Goal: Task Accomplishment & Management: Use online tool/utility

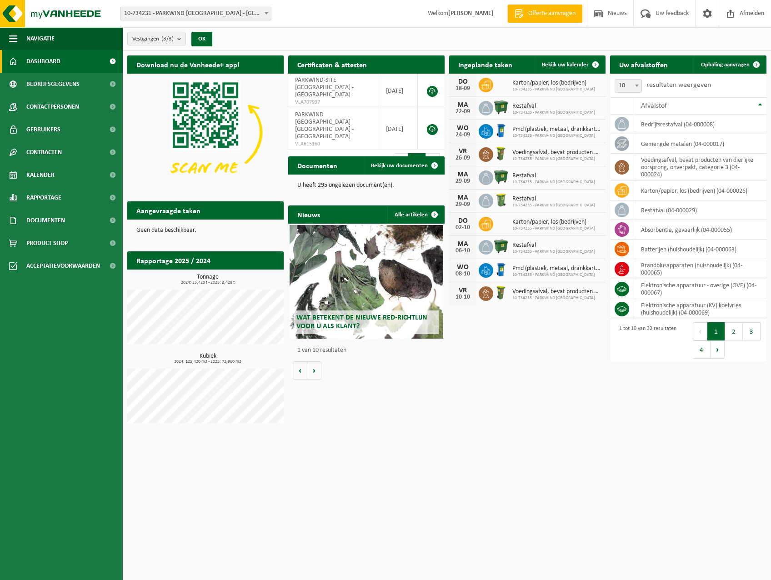
click at [227, 19] on span "10-734231 - PARKWIND [GEOGRAPHIC_DATA] - [GEOGRAPHIC_DATA]" at bounding box center [196, 13] width 151 height 13
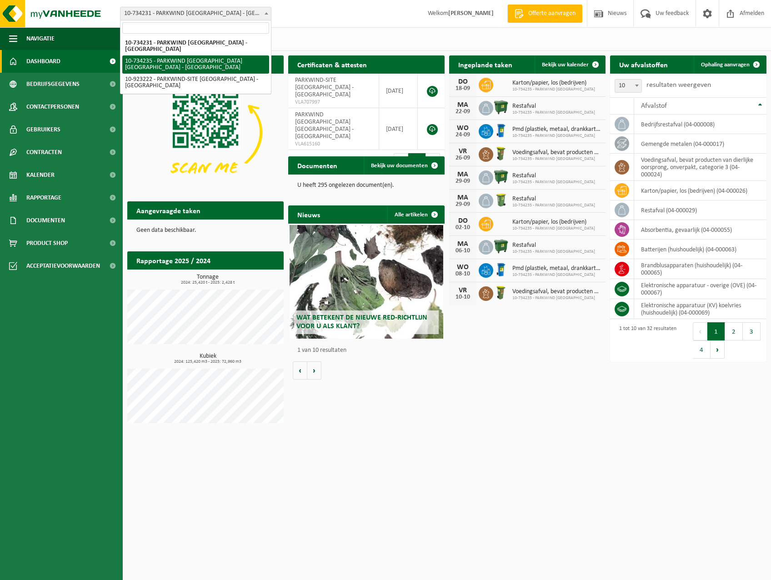
select select "6865"
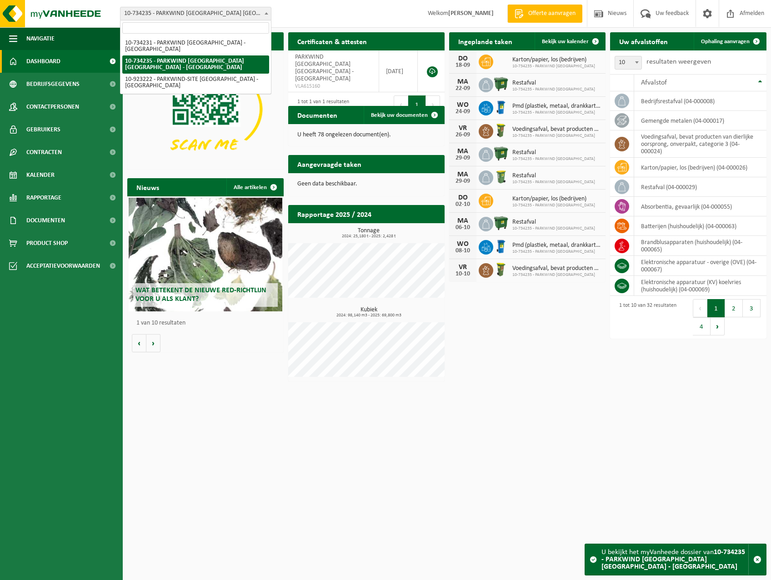
click at [230, 7] on span "10-734235 - PARKWIND [GEOGRAPHIC_DATA] [GEOGRAPHIC_DATA] - [GEOGRAPHIC_DATA]" at bounding box center [196, 13] width 151 height 13
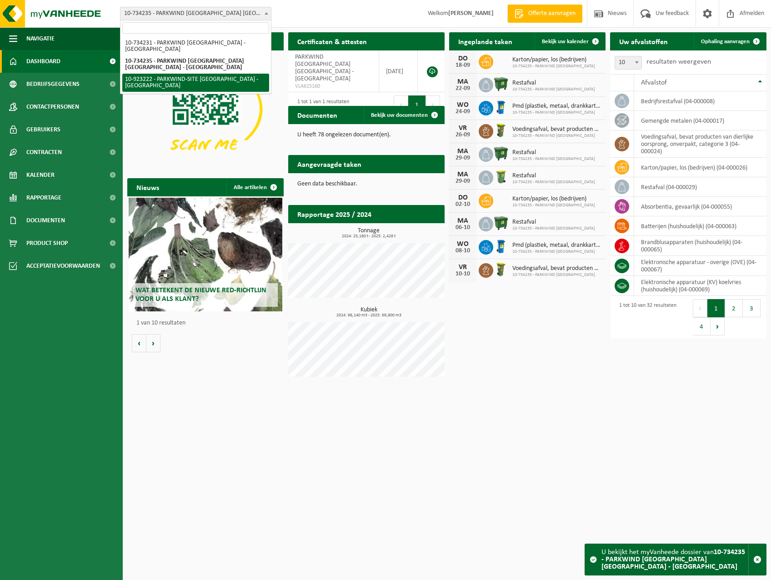
select select "130896"
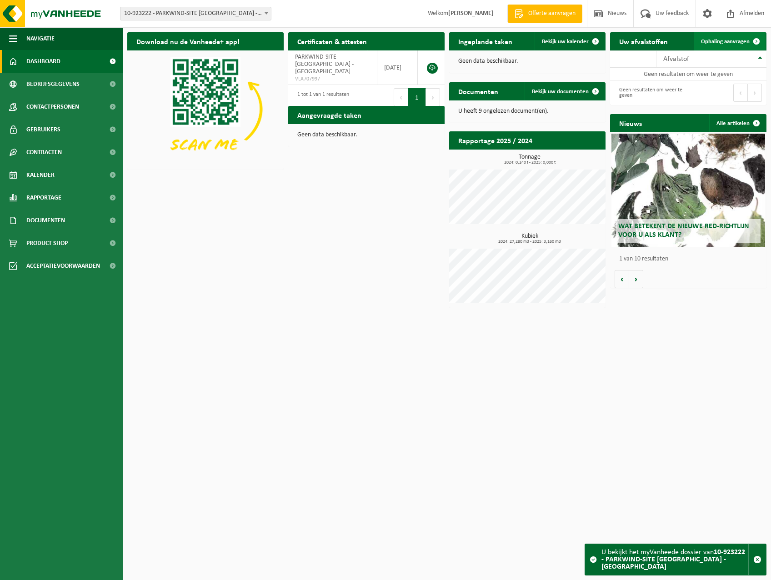
click at [728, 42] on span "Ophaling aanvragen" at bounding box center [725, 42] width 49 height 6
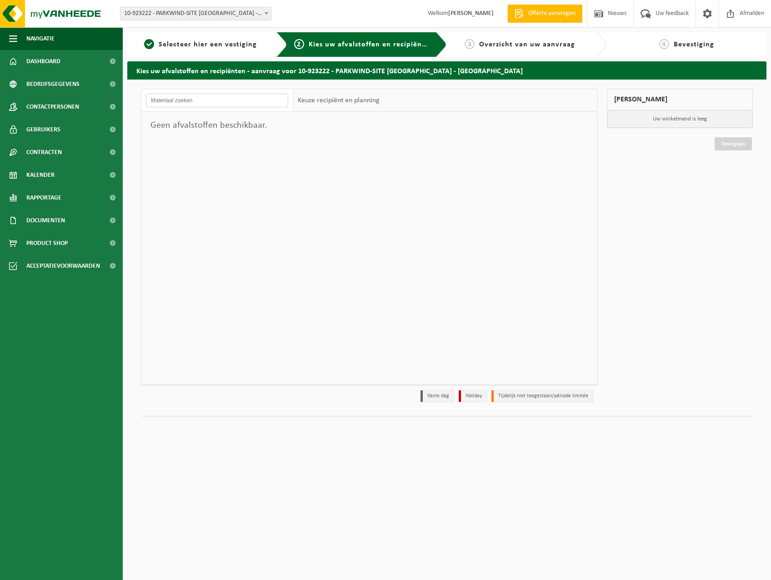
click at [206, 100] on input "text" at bounding box center [217, 101] width 142 height 14
type input "glycol"
click at [355, 105] on div "Keuze recipiënt en planning" at bounding box center [338, 100] width 91 height 23
click at [252, 105] on input "glycol" at bounding box center [217, 101] width 142 height 14
click at [533, 253] on div at bounding box center [445, 248] width 304 height 273
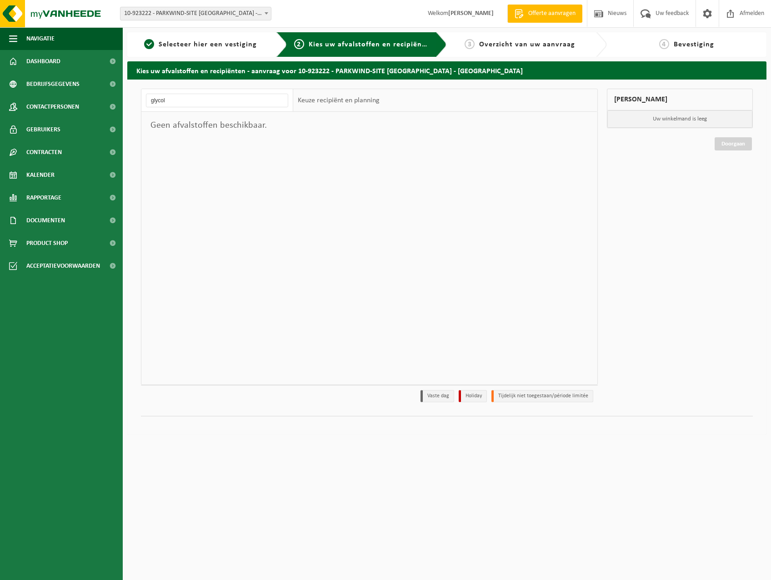
click at [662, 122] on p "Uw winkelmand is leeg" at bounding box center [681, 118] width 146 height 17
click at [365, 132] on div at bounding box center [445, 248] width 304 height 273
drag, startPoint x: 175, startPoint y: 99, endPoint x: 38, endPoint y: 92, distance: 136.6
click at [38, 92] on div "Navigatie Offerte aanvragen Nieuws Uw feedback Afmelden Dashboard Bedrijfsgegev…" at bounding box center [385, 222] width 771 height 444
click at [346, 46] on span "Kies uw afvalstoffen en recipiënten" at bounding box center [371, 44] width 125 height 7
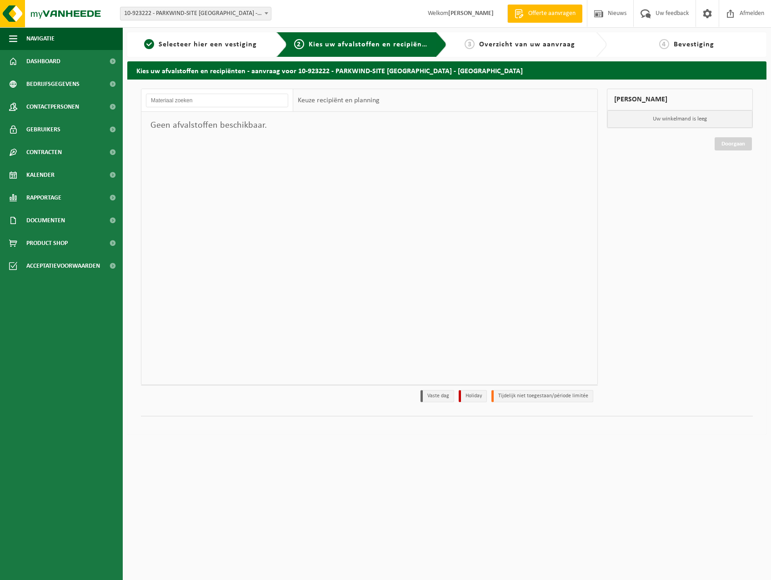
click at [366, 111] on div "Keuze recipiënt en planning" at bounding box center [338, 100] width 91 height 23
click at [352, 98] on div "Keuze recipiënt en planning" at bounding box center [338, 100] width 91 height 23
click at [180, 98] on input "text" at bounding box center [217, 101] width 142 height 14
click at [215, 101] on input "text" at bounding box center [217, 101] width 142 height 14
click at [254, 130] on div "Geen afvalstoffen beschikbaar." at bounding box center [217, 125] width 152 height 27
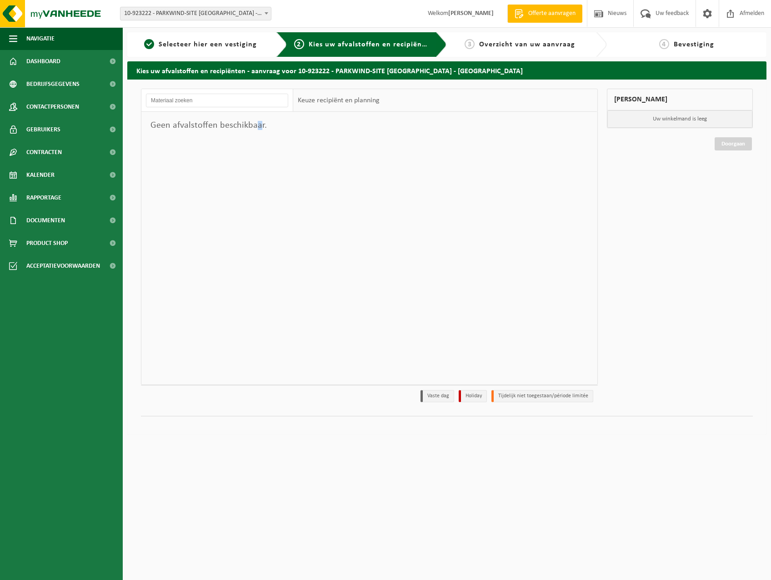
click at [537, 15] on span "Offerte aanvragen" at bounding box center [552, 13] width 52 height 9
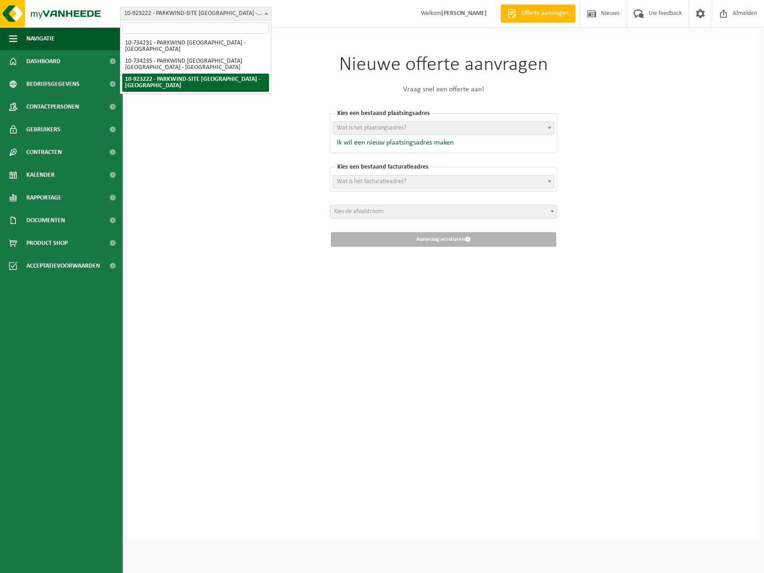
click at [222, 18] on span "10-923222 - PARKWIND-SITE [GEOGRAPHIC_DATA] - [GEOGRAPHIC_DATA]" at bounding box center [196, 13] width 151 height 13
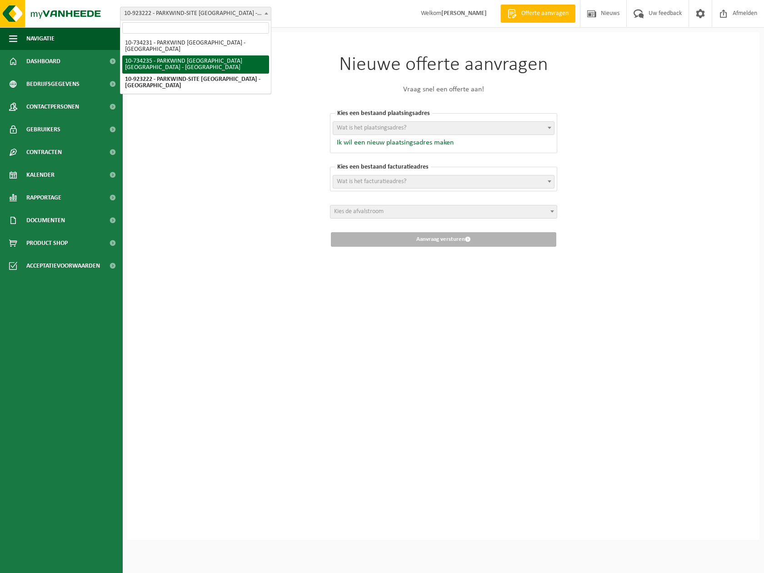
select select "6865"
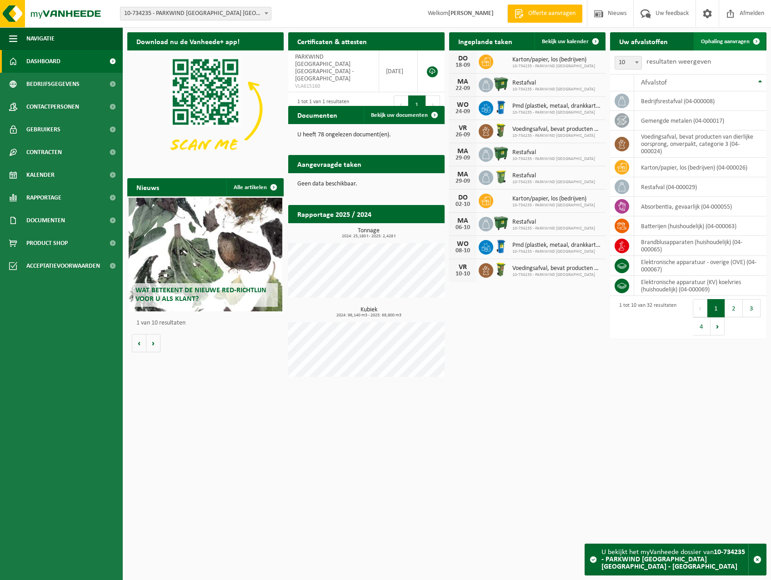
click at [733, 40] on span "Ophaling aanvragen" at bounding box center [725, 42] width 49 height 6
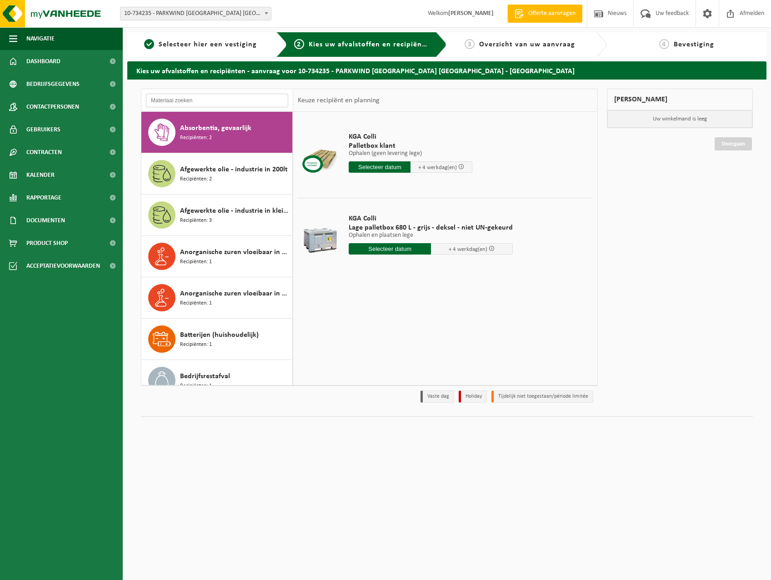
click at [153, 100] on input "text" at bounding box center [217, 101] width 142 height 14
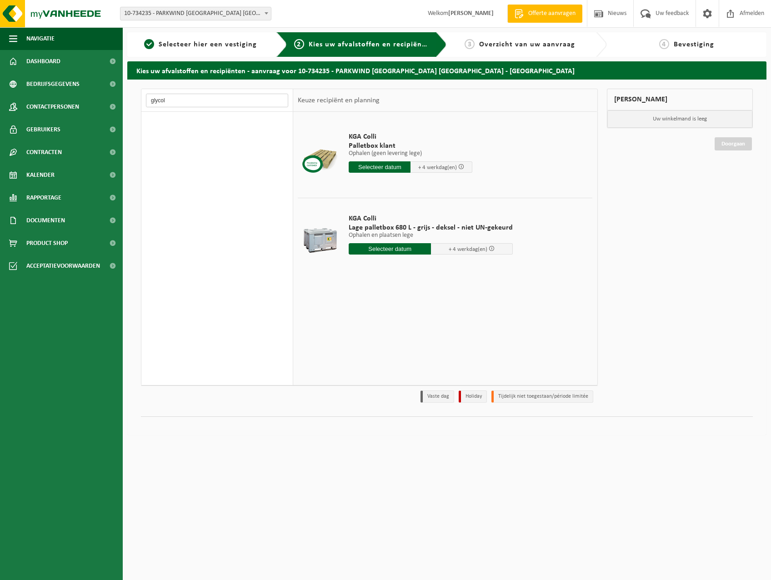
type input "glycol"
drag, startPoint x: 166, startPoint y: 101, endPoint x: 126, endPoint y: 93, distance: 40.8
click at [126, 93] on div "Kies uw afvalstoffen en recipiënten - aanvraag voor 10-734235 - PARKWIND [GEOGR…" at bounding box center [447, 250] width 648 height 378
type input "bijzonder en gevaarlijk"
drag, startPoint x: 221, startPoint y: 104, endPoint x: 109, endPoint y: 95, distance: 112.7
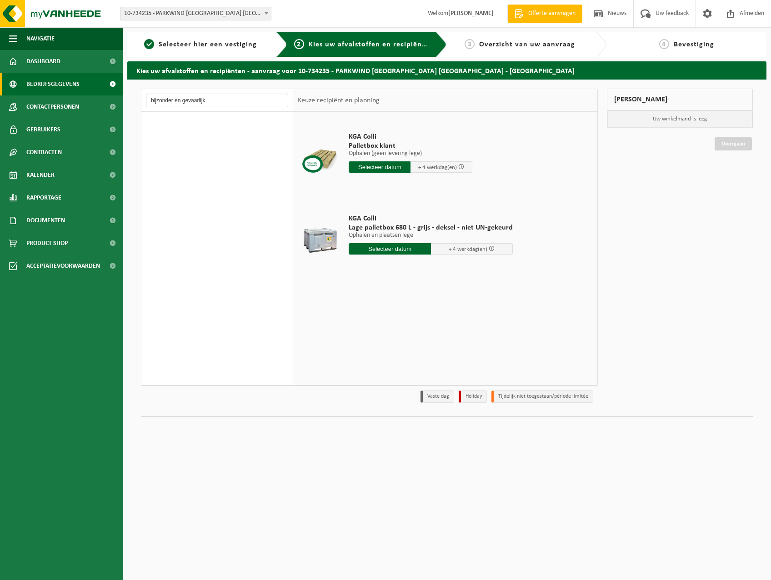
click at [109, 95] on div "Navigatie Offerte aanvragen Nieuws Uw feedback Afmelden Dashboard Bedrijfsgegev…" at bounding box center [385, 222] width 771 height 444
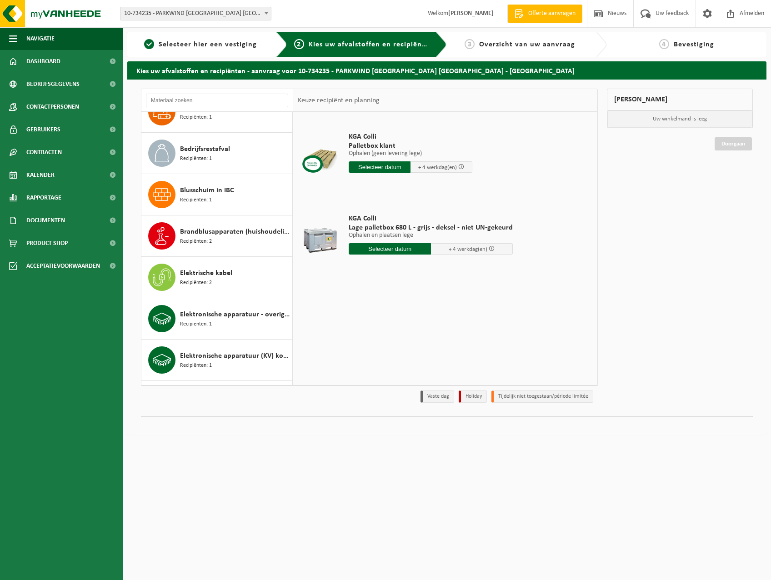
scroll to position [227, 0]
